Goal: Information Seeking & Learning: Learn about a topic

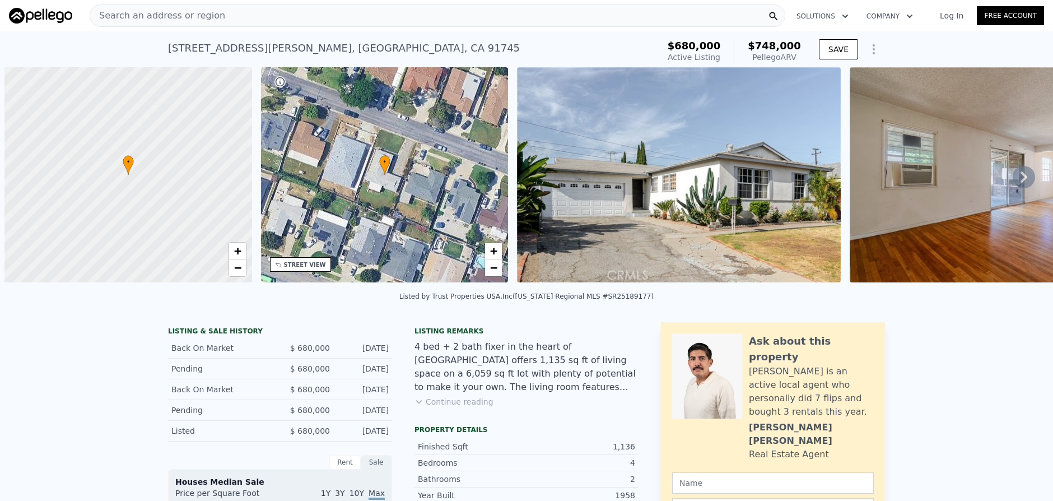
scroll to position [0, 4]
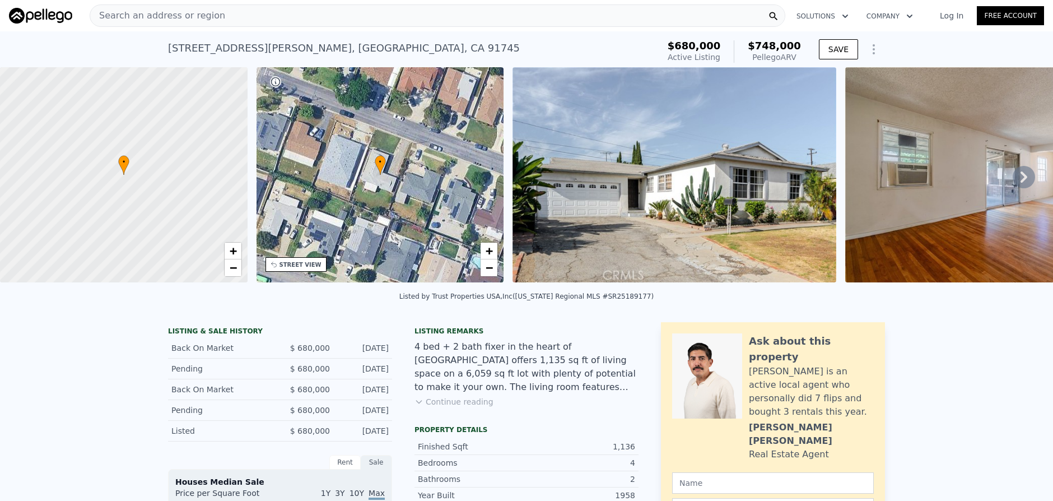
click at [212, 20] on span "Search an address or region" at bounding box center [157, 15] width 135 height 13
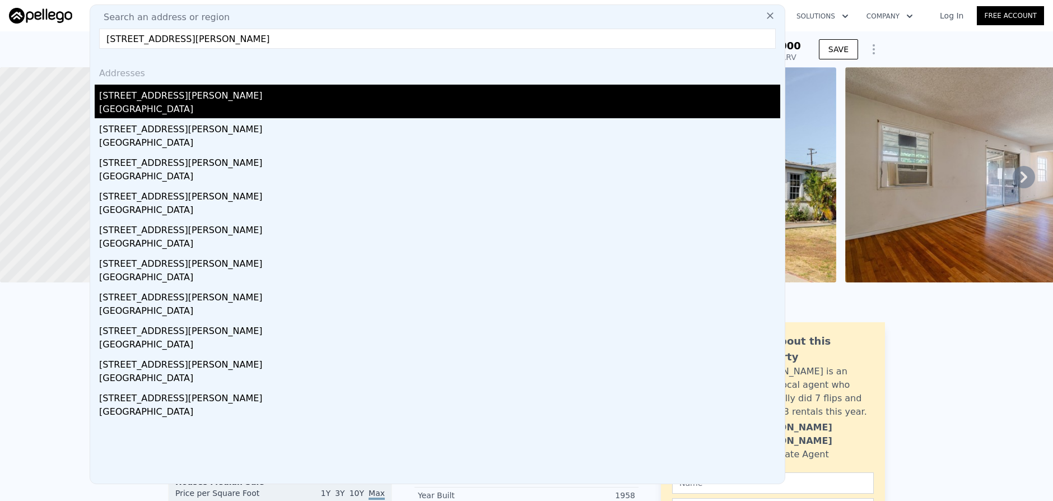
type input "1206 W Mcfadden Avenue, Santa Ana, CA 92707"
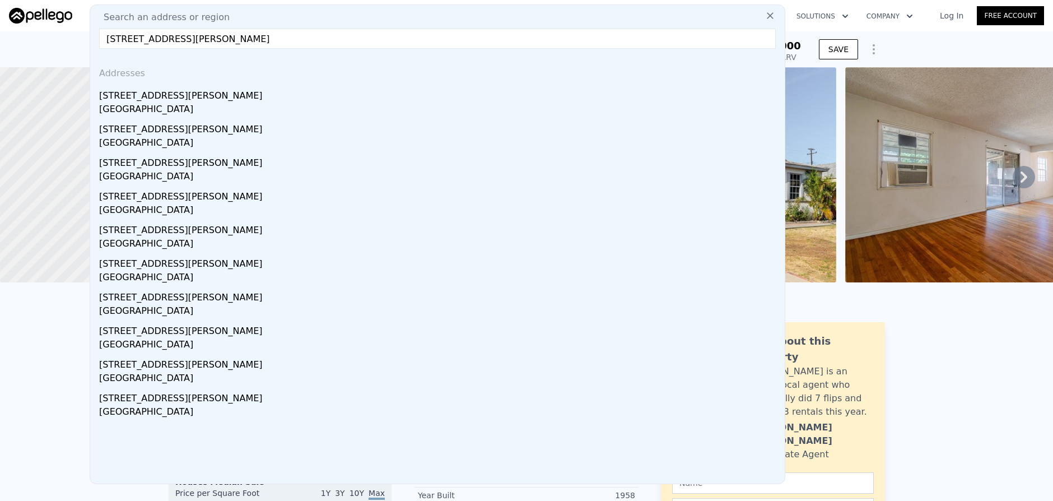
drag, startPoint x: 271, startPoint y: 112, endPoint x: 1040, endPoint y: 195, distance: 773.0
click at [271, 112] on div "Santa Ana, CA 92707" at bounding box center [439, 111] width 681 height 16
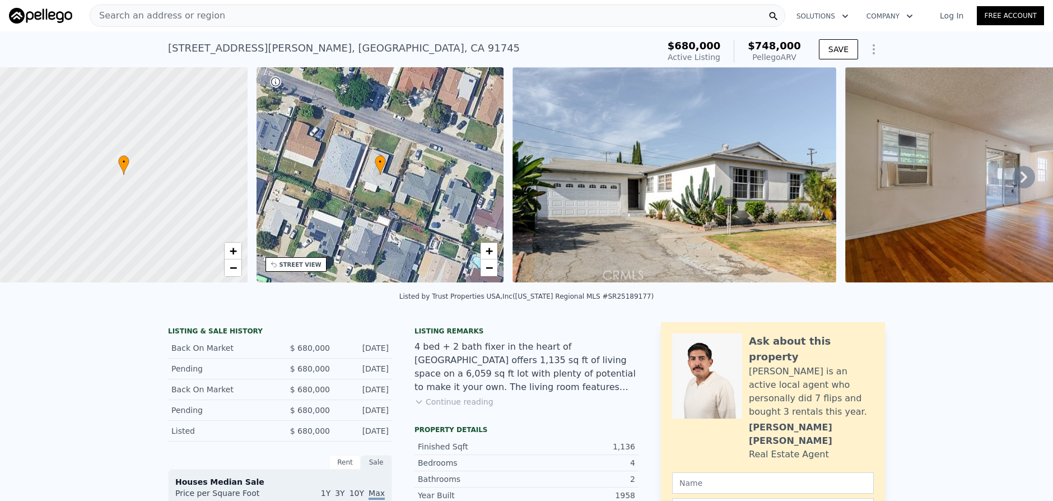
type input "858"
type input "1161"
type input "5140"
type input "7616"
type input "$ 808,000"
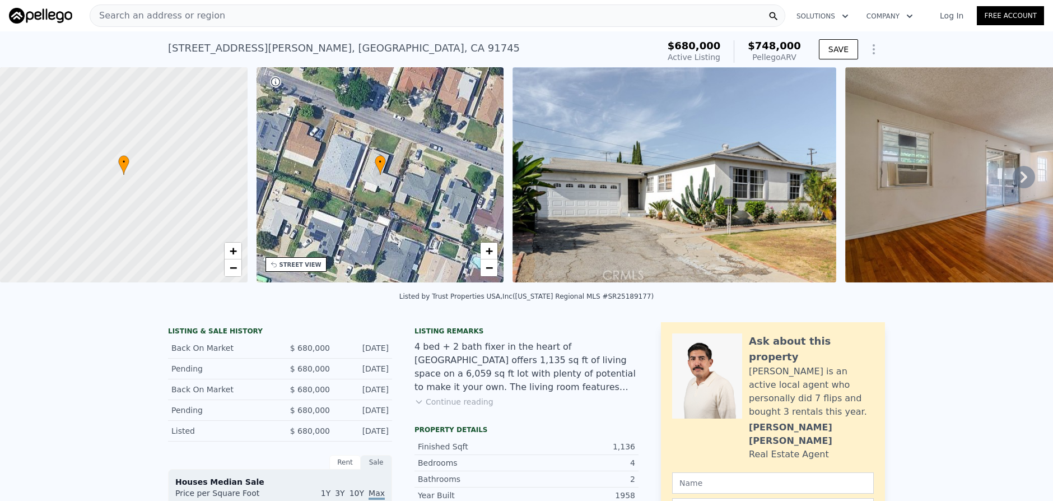
type input "-$ 146,114"
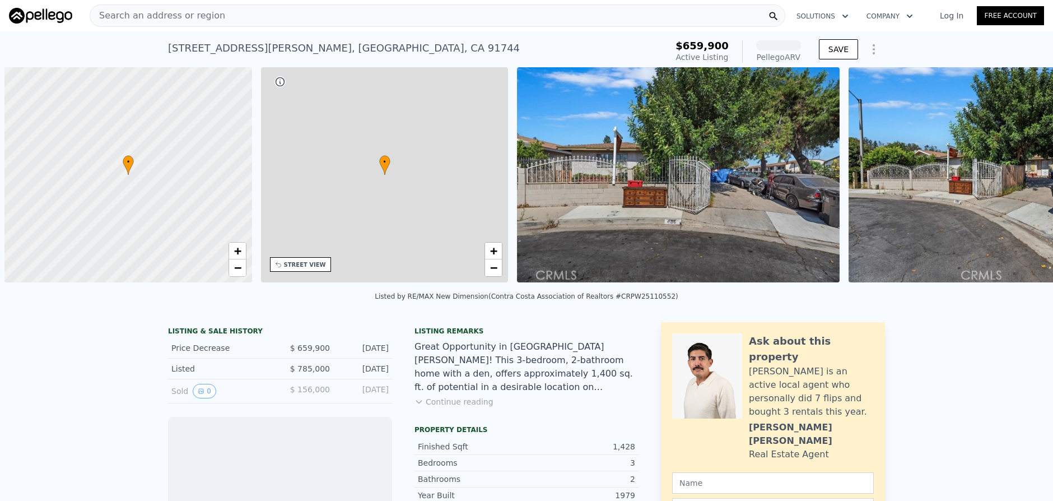
scroll to position [0, 4]
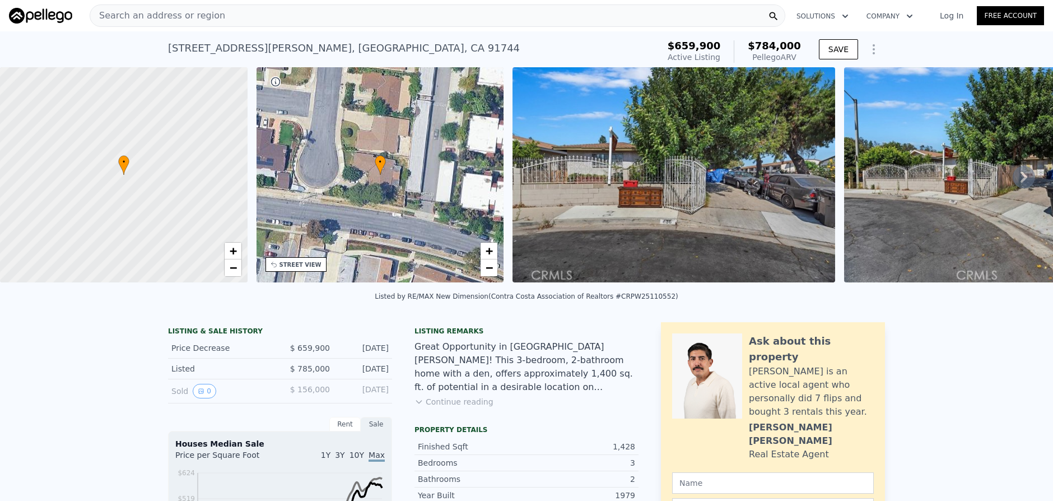
click at [300, 21] on div "Search an address or region" at bounding box center [438, 15] width 696 height 22
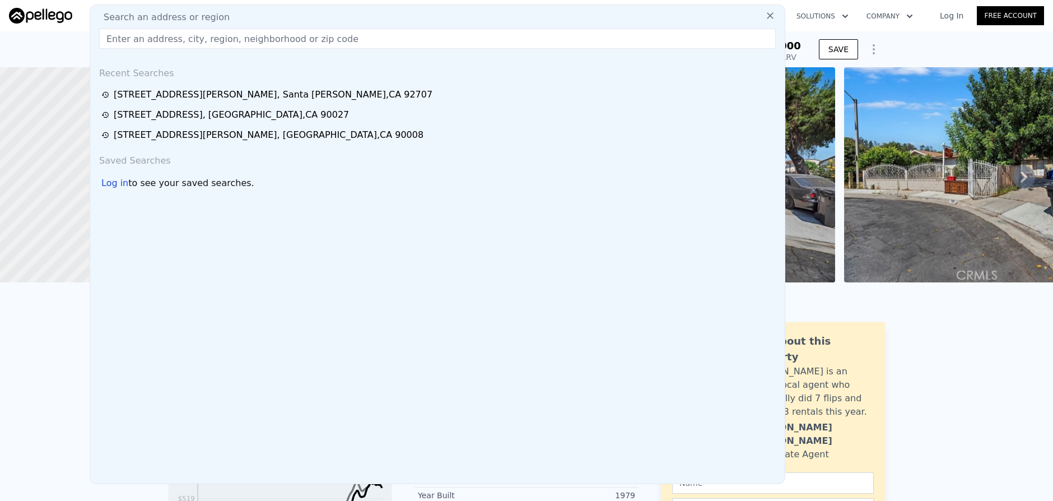
click at [304, 31] on input "text" at bounding box center [437, 39] width 677 height 20
paste input "[STREET_ADDRESS]"
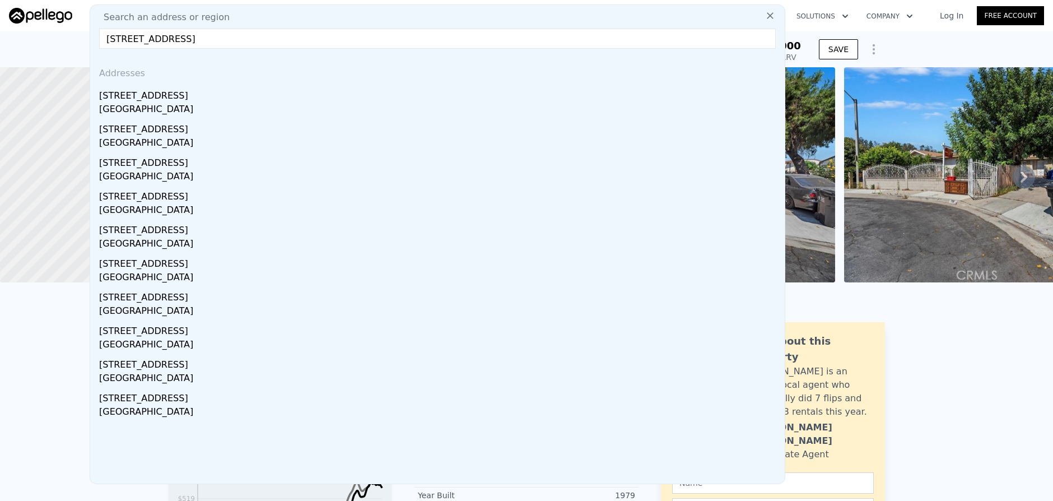
type input "[STREET_ADDRESS]"
click at [360, 100] on div "[STREET_ADDRESS]" at bounding box center [439, 94] width 681 height 18
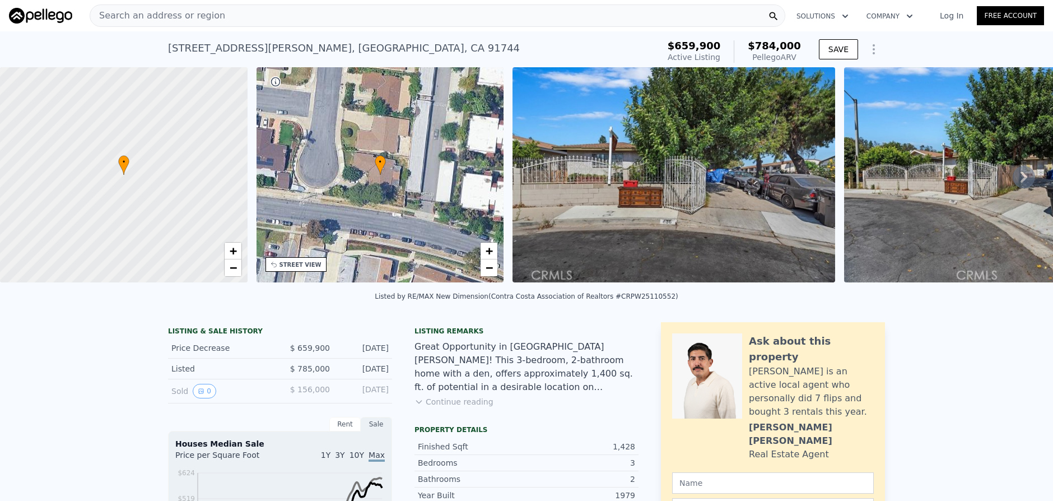
type input "2"
type input "1022"
type input "1491"
type input "5796"
type input "6838"
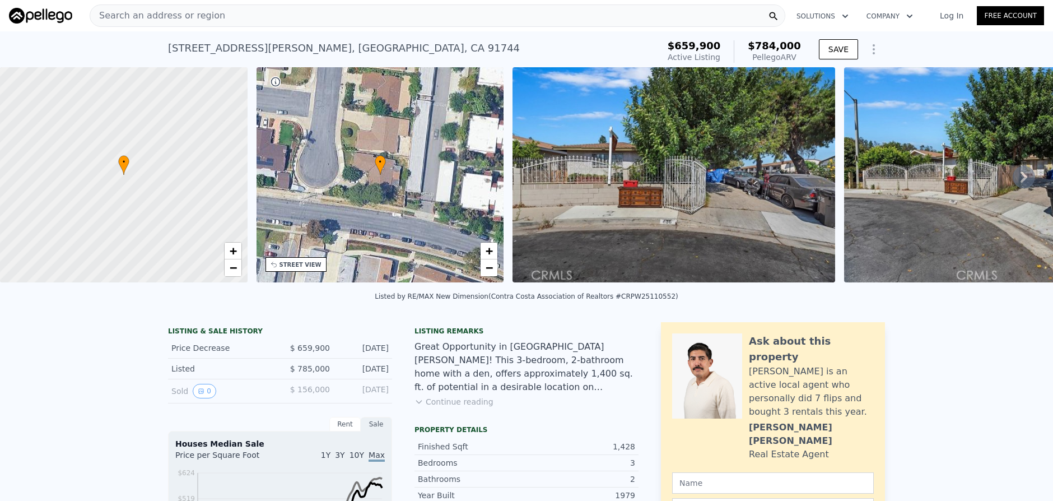
type input "$ 760,000"
type input "6"
type input "-$ 77,386"
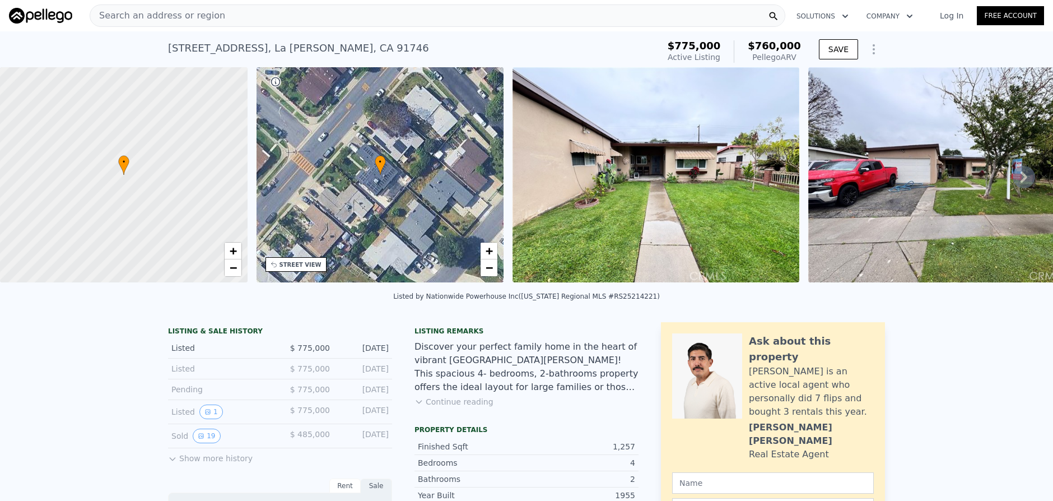
click at [282, 22] on div "Search an address or region" at bounding box center [438, 15] width 696 height 22
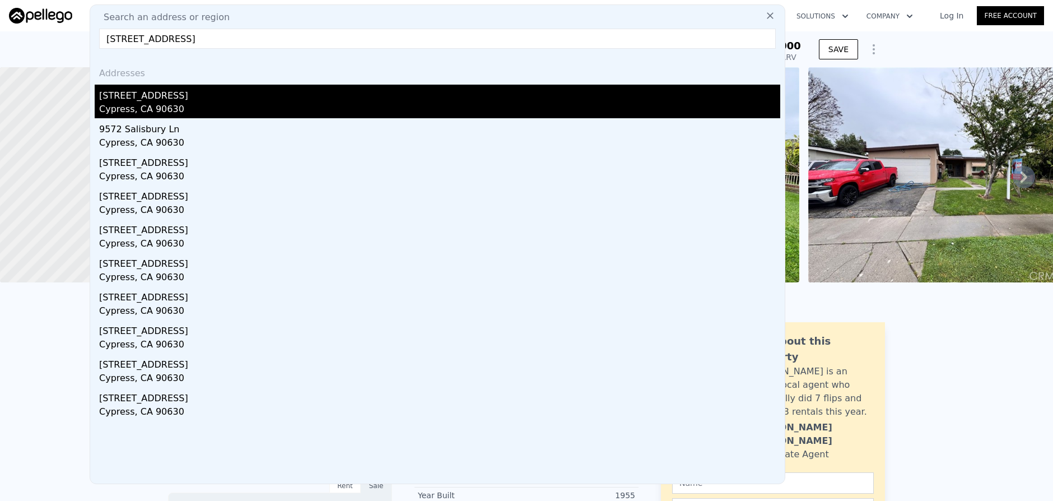
type input "[STREET_ADDRESS]"
click at [369, 108] on div "Cypress, CA 90630" at bounding box center [439, 111] width 681 height 16
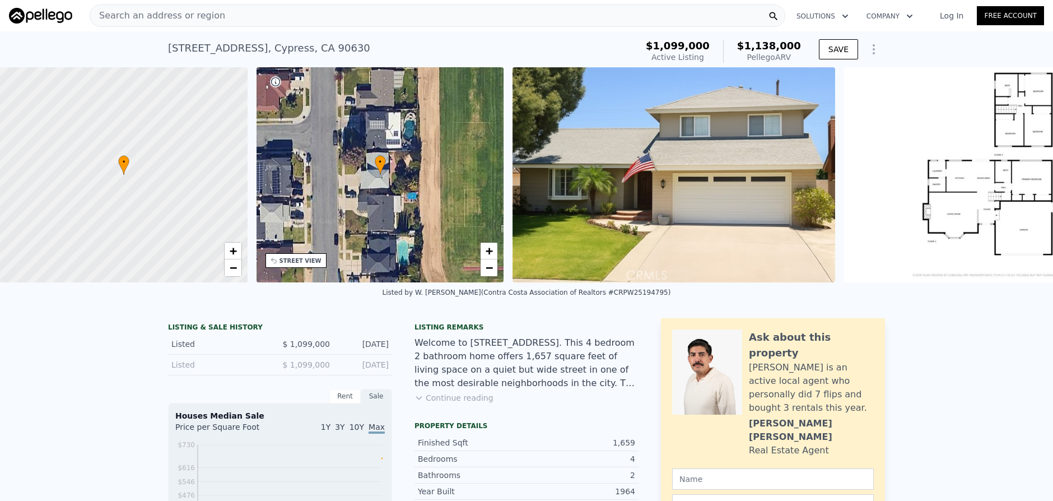
scroll to position [0, 4]
click at [342, 21] on div "Search an address or region" at bounding box center [438, 15] width 696 height 22
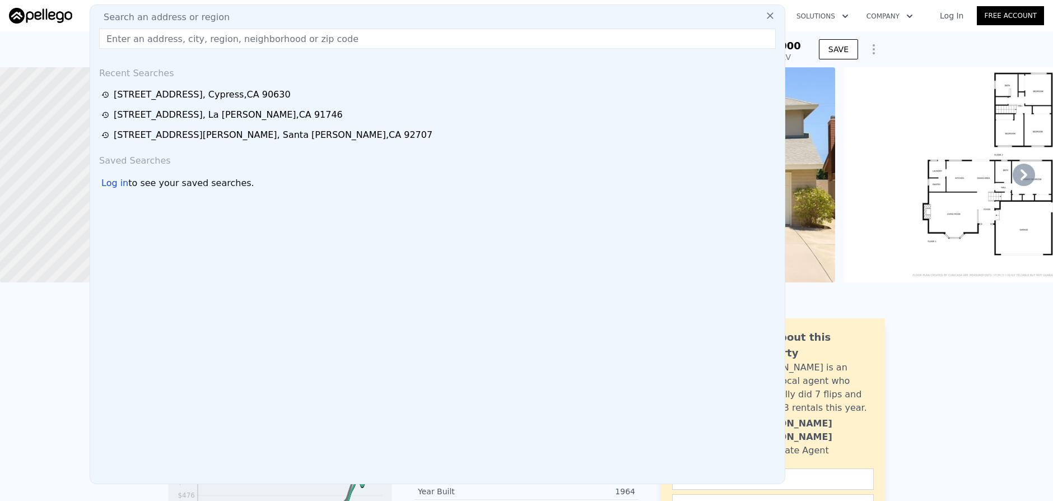
click at [342, 21] on div "Search an address or region" at bounding box center [438, 17] width 686 height 13
click at [349, 44] on input "text" at bounding box center [437, 39] width 677 height 20
paste input "[STREET_ADDRESS]"
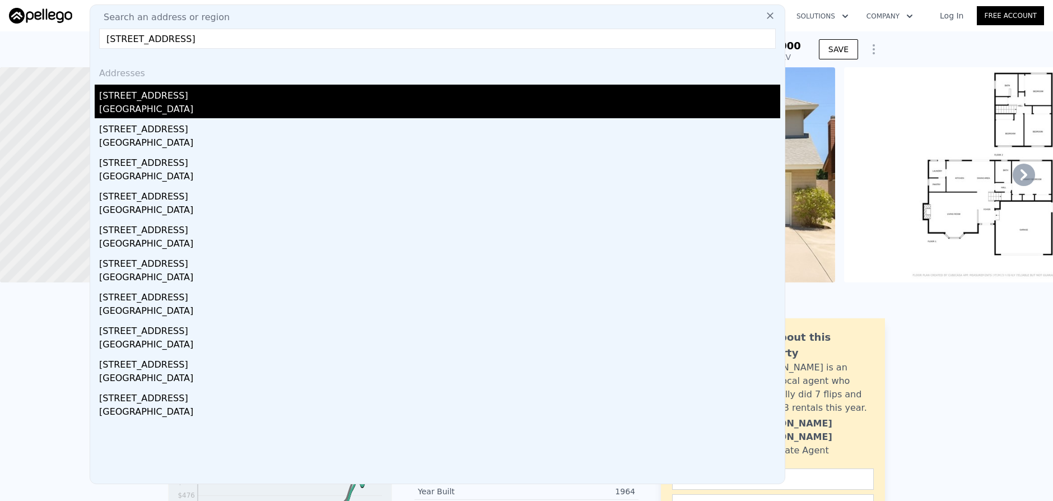
type input "[STREET_ADDRESS]"
click at [347, 109] on div "[GEOGRAPHIC_DATA]" at bounding box center [439, 111] width 681 height 16
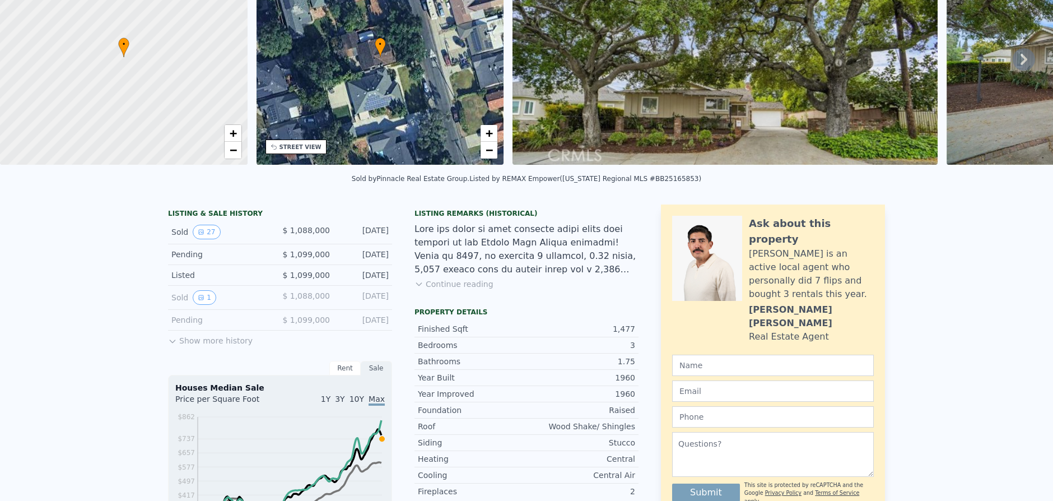
scroll to position [4, 0]
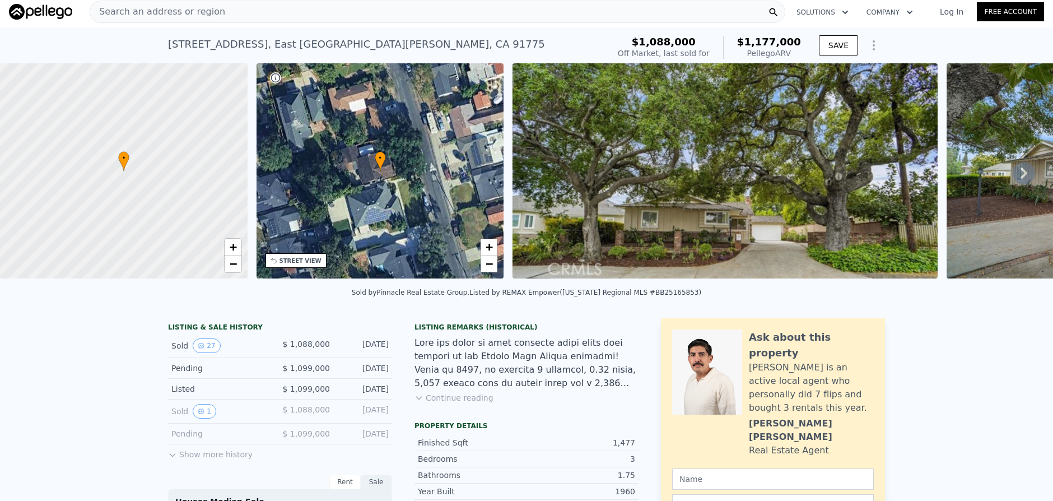
click at [407, 11] on div "Search an address or region" at bounding box center [438, 12] width 696 height 22
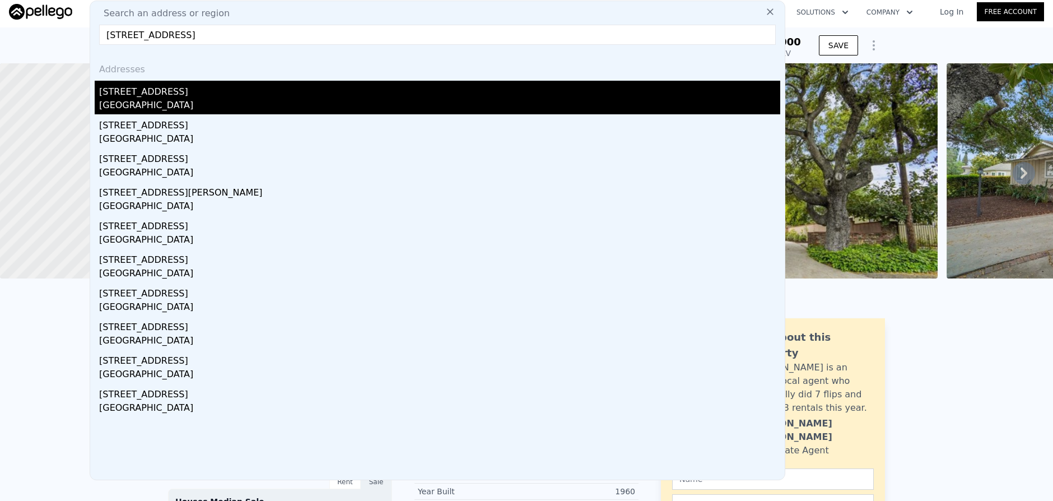
type input "[STREET_ADDRESS]"
click at [490, 105] on div "[GEOGRAPHIC_DATA]" at bounding box center [439, 107] width 681 height 16
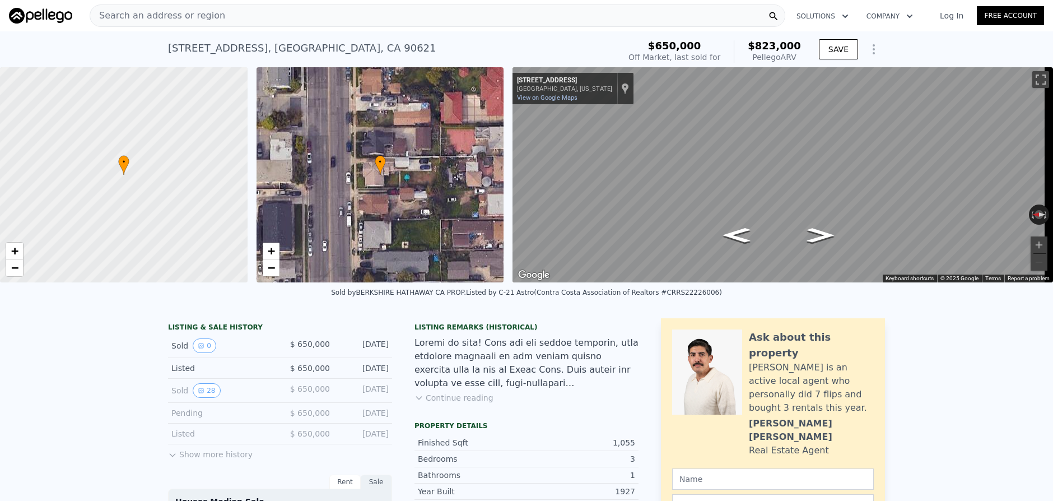
click at [333, 27] on div "Search an address or region Solutions Company Open main menu Log In Free Account" at bounding box center [526, 15] width 1035 height 27
click at [333, 24] on div "Search an address or region" at bounding box center [438, 15] width 696 height 22
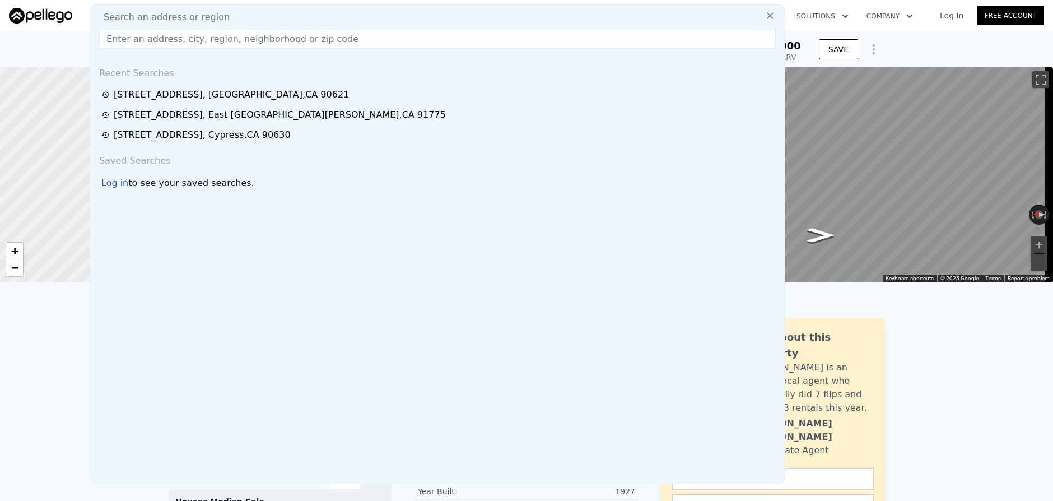
type input "[STREET_ADDRESS][PERSON_NAME][PERSON_NAME]"
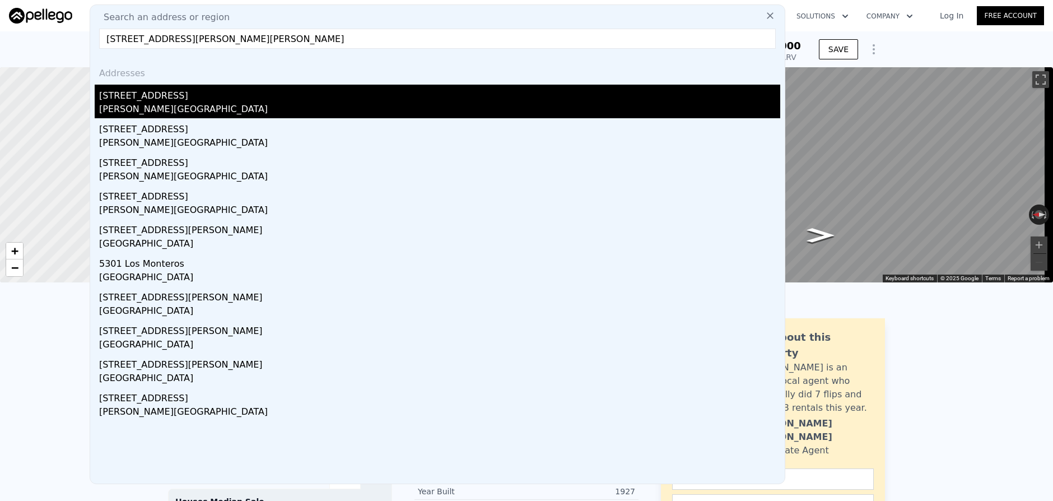
click at [267, 108] on div "[PERSON_NAME][GEOGRAPHIC_DATA]" at bounding box center [439, 111] width 681 height 16
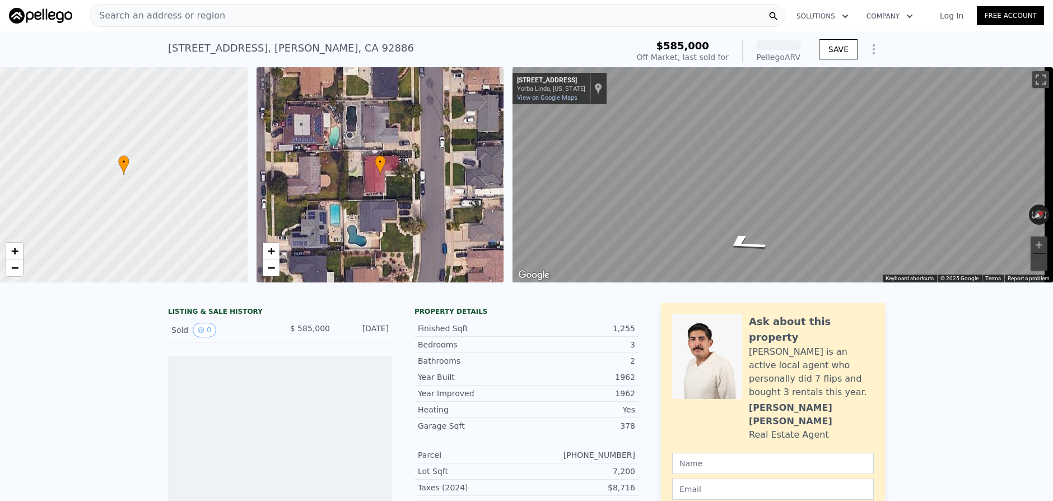
click at [258, 18] on div "Search an address or region" at bounding box center [438, 15] width 696 height 22
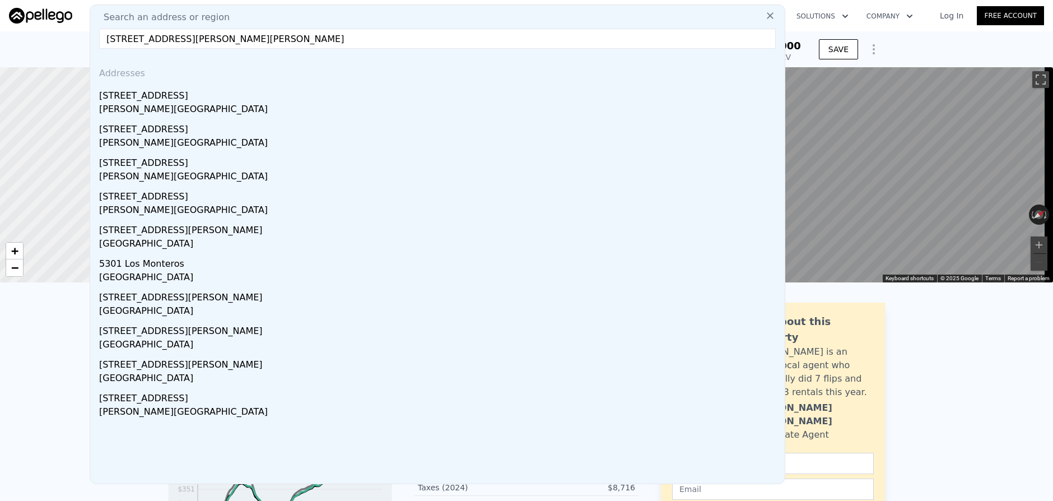
click at [186, 46] on input "[STREET_ADDRESS][PERSON_NAME][PERSON_NAME]" at bounding box center [437, 39] width 677 height 20
drag, startPoint x: 165, startPoint y: 40, endPoint x: 366, endPoint y: 45, distance: 200.6
click at [366, 45] on input "[STREET_ADDRESS][PERSON_NAME][PERSON_NAME]" at bounding box center [437, 39] width 677 height 20
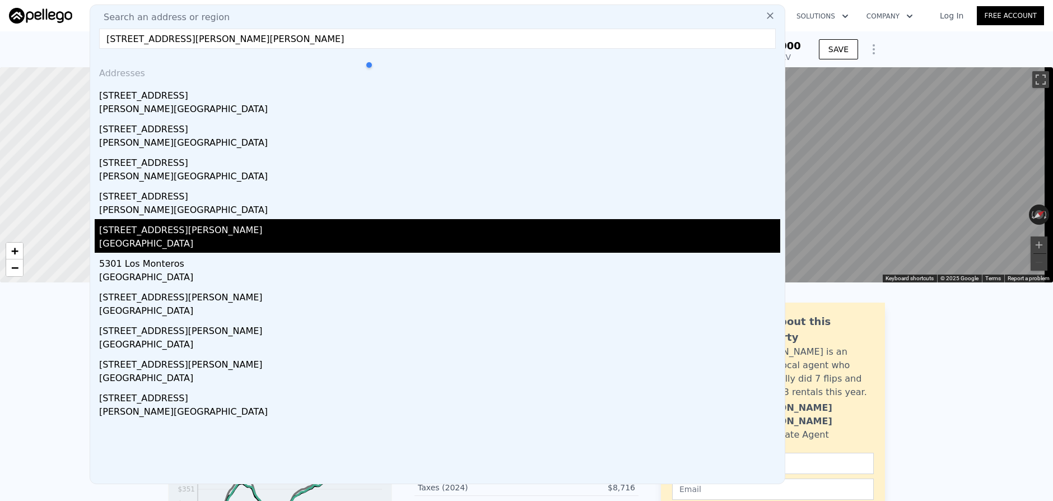
type input "[STREET_ADDRESS][PERSON_NAME][PERSON_NAME]"
click at [180, 242] on div "[GEOGRAPHIC_DATA]" at bounding box center [439, 245] width 681 height 16
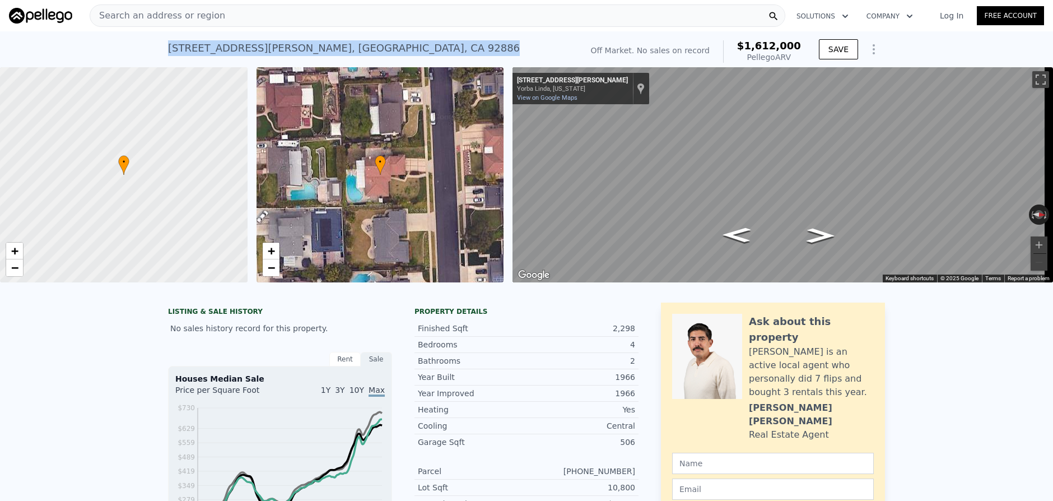
drag, startPoint x: 166, startPoint y: 47, endPoint x: 458, endPoint y: 44, distance: 291.8
click at [458, 44] on div "[STREET_ADDRESS][PERSON_NAME] No sales on record (~ARV $1.612m )" at bounding box center [372, 51] width 409 height 31
copy div "[STREET_ADDRESS][PERSON_NAME]"
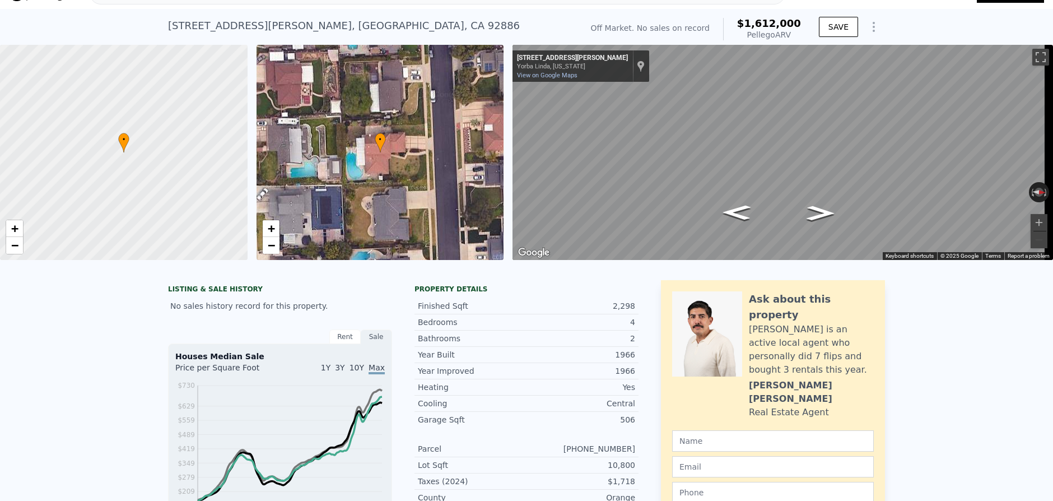
scroll to position [4, 0]
